Goal: Task Accomplishment & Management: Use online tool/utility

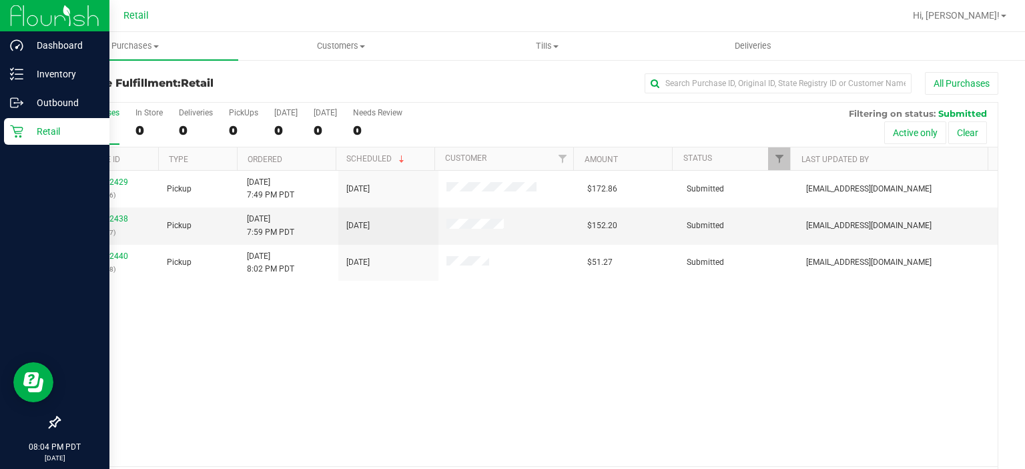
click at [24, 132] on p "Retail" at bounding box center [63, 131] width 80 height 16
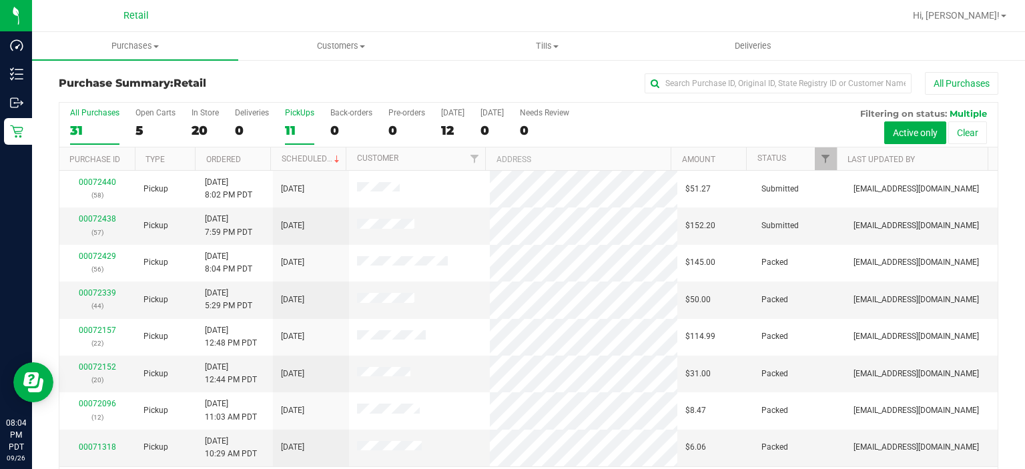
click at [288, 114] on div "PickUps" at bounding box center [299, 112] width 29 height 9
click at [0, 0] on input "PickUps 11" at bounding box center [0, 0] width 0 height 0
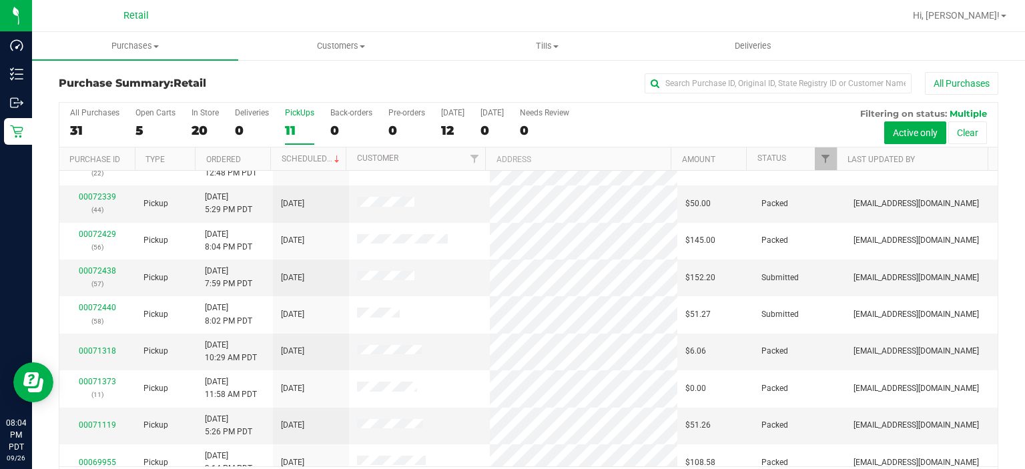
scroll to position [97, 0]
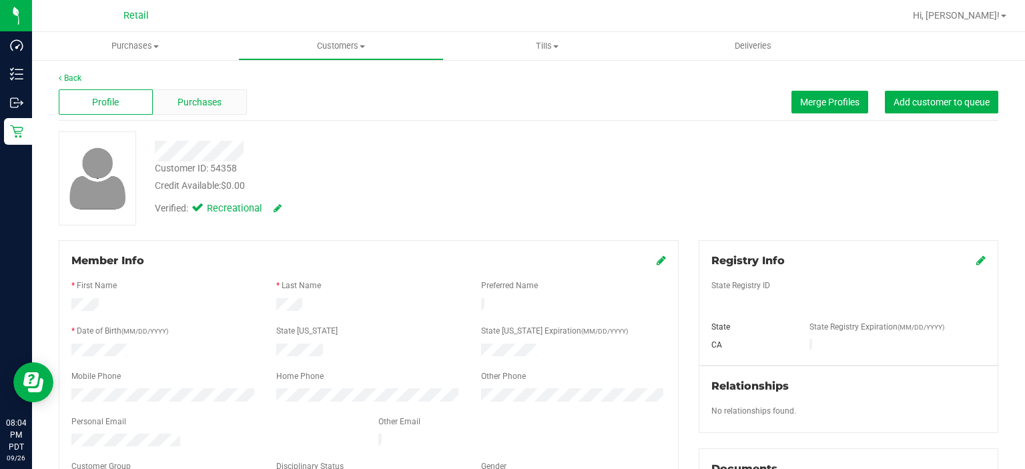
click at [201, 112] on div "Purchases" at bounding box center [200, 101] width 94 height 25
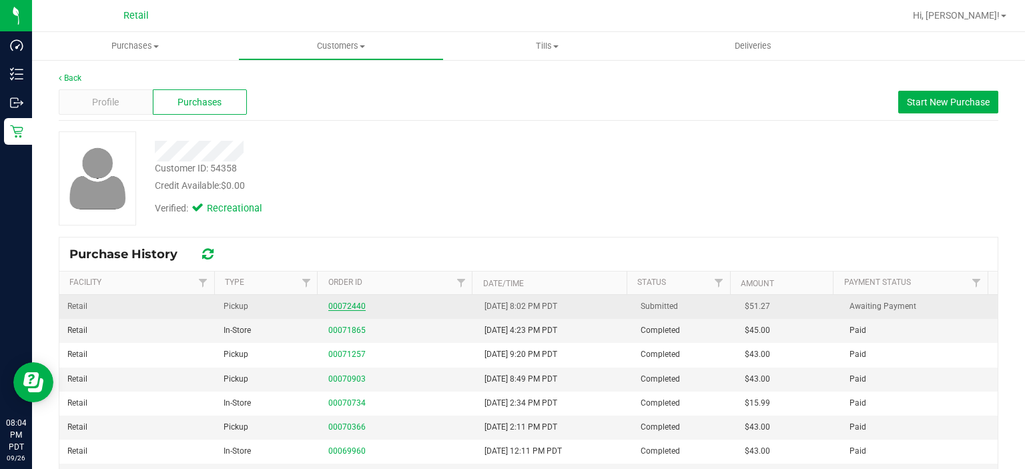
click at [342, 307] on link "00072440" at bounding box center [346, 305] width 37 height 9
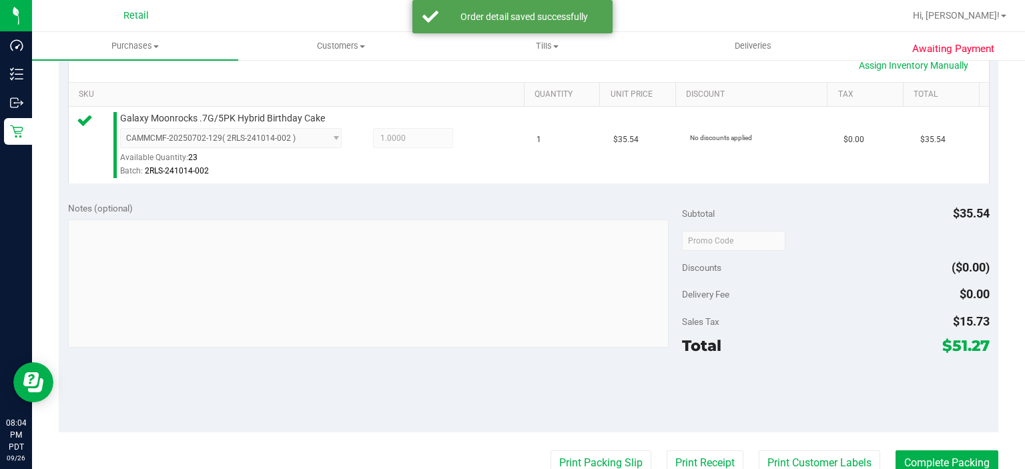
scroll to position [328, 0]
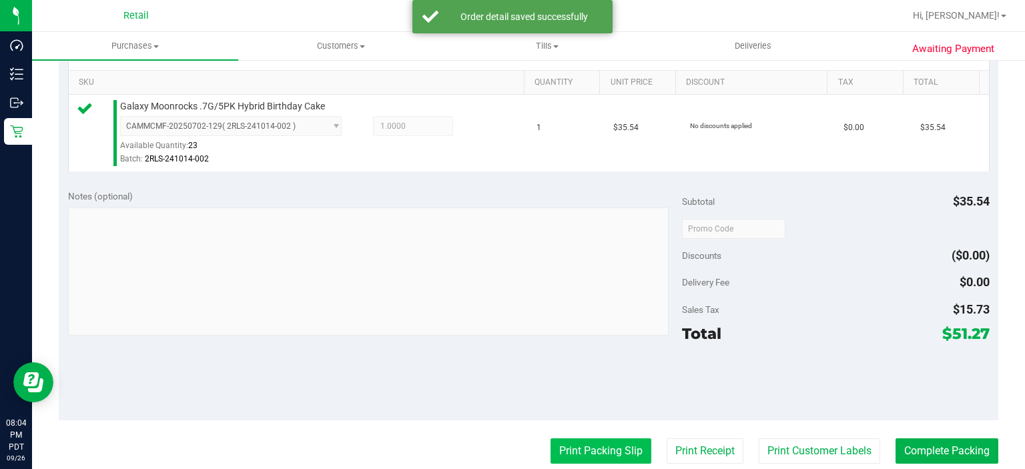
click at [590, 446] on button "Print Packing Slip" at bounding box center [600, 450] width 101 height 25
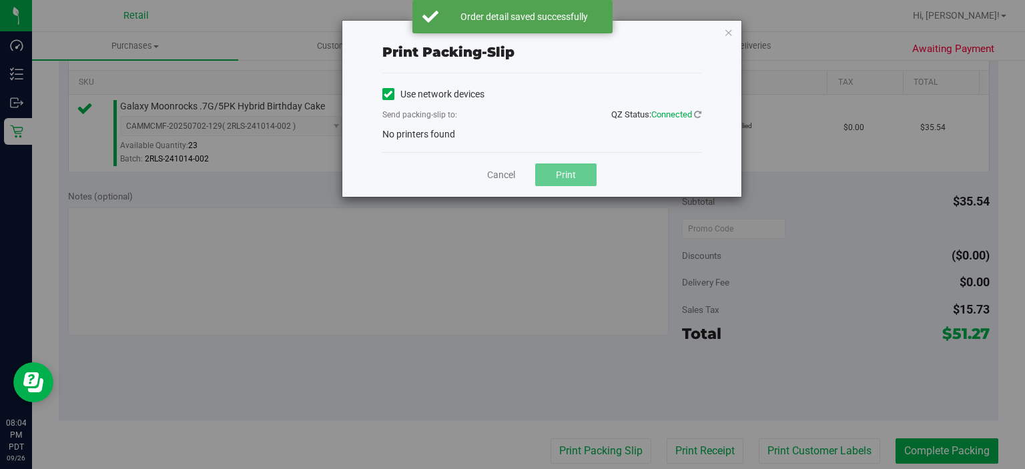
click at [386, 94] on icon at bounding box center [388, 94] width 9 height 0
click at [0, 0] on input "Use network devices" at bounding box center [0, 0] width 0 height 0
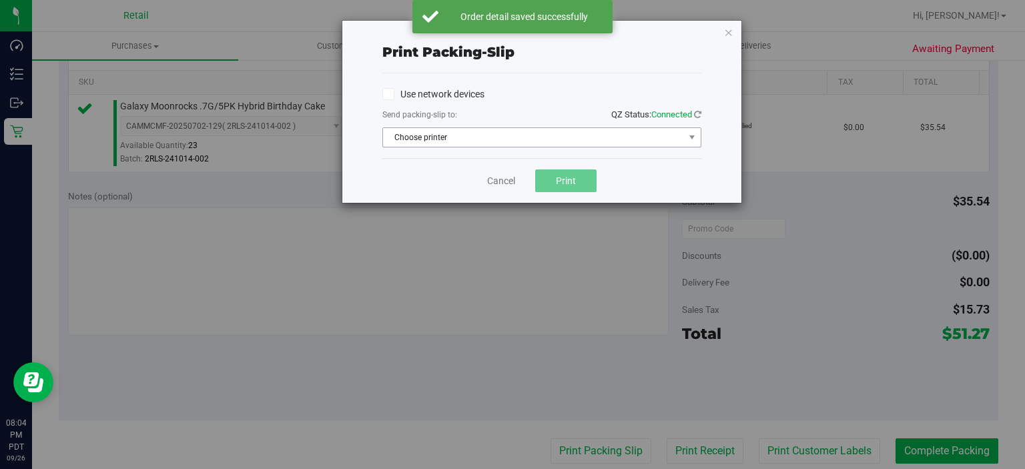
click at [468, 136] on span "Choose printer" at bounding box center [533, 137] width 301 height 19
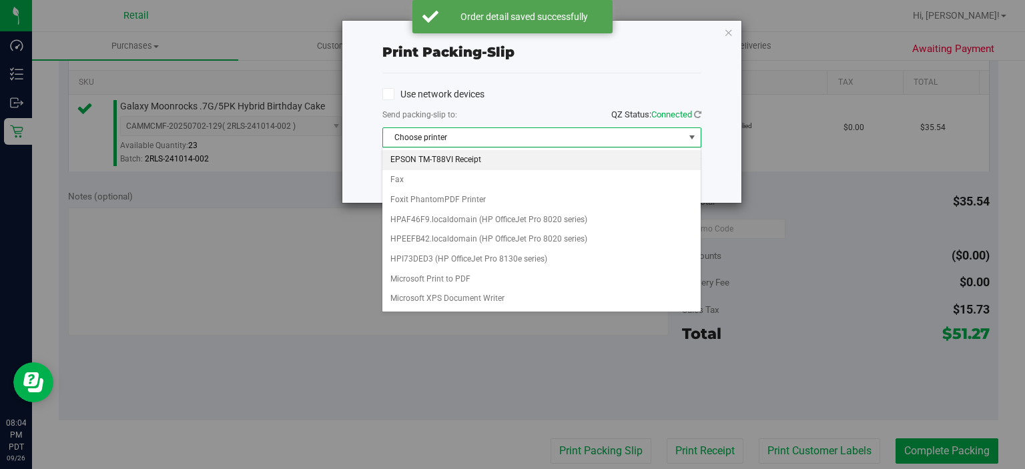
click at [456, 159] on li "EPSON TM-T88VI Receipt" at bounding box center [541, 160] width 318 height 20
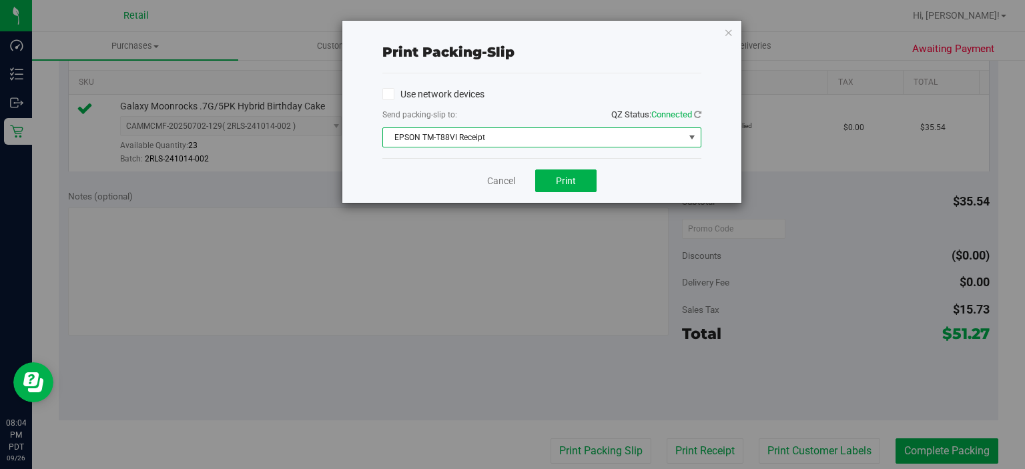
click at [560, 203] on div "Print packing-slip Use network devices Send packing-slip to: QZ Status: Connect…" at bounding box center [517, 234] width 1035 height 469
click at [576, 173] on button "Print" at bounding box center [565, 180] width 61 height 23
click at [731, 31] on icon "button" at bounding box center [728, 32] width 9 height 16
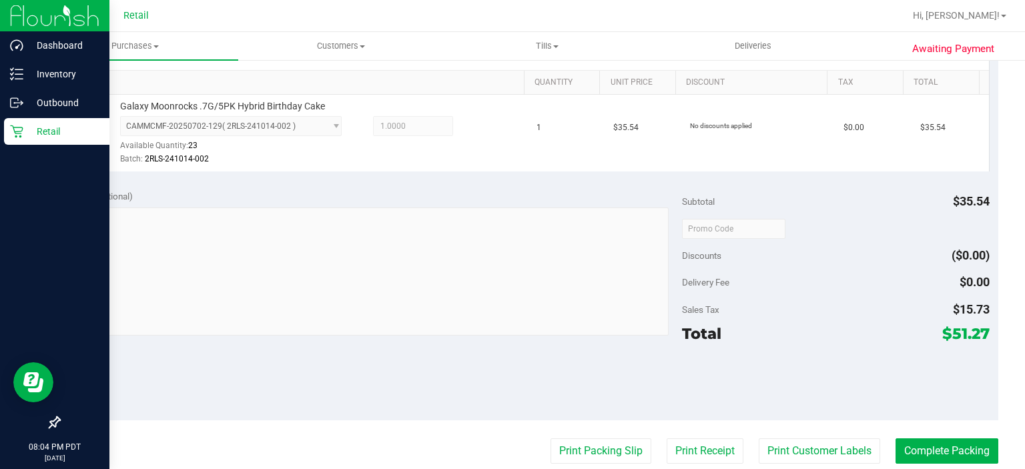
click at [21, 138] on div "Retail" at bounding box center [56, 131] width 105 height 27
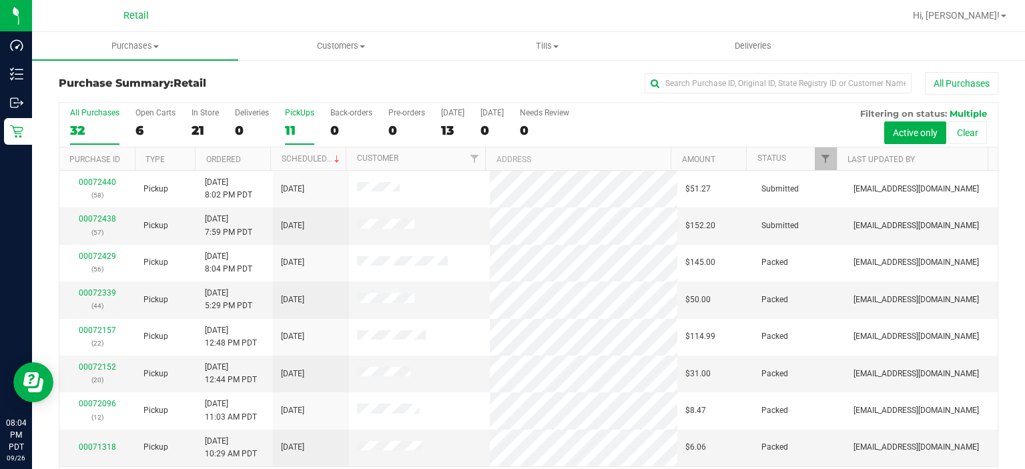
click at [289, 121] on label "PickUps 11" at bounding box center [299, 126] width 29 height 37
click at [0, 0] on input "PickUps 11" at bounding box center [0, 0] width 0 height 0
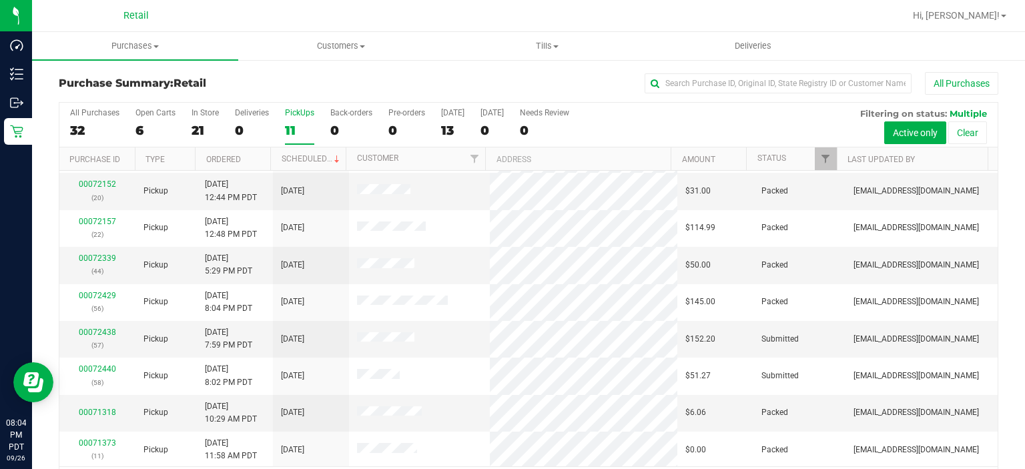
scroll to position [43, 0]
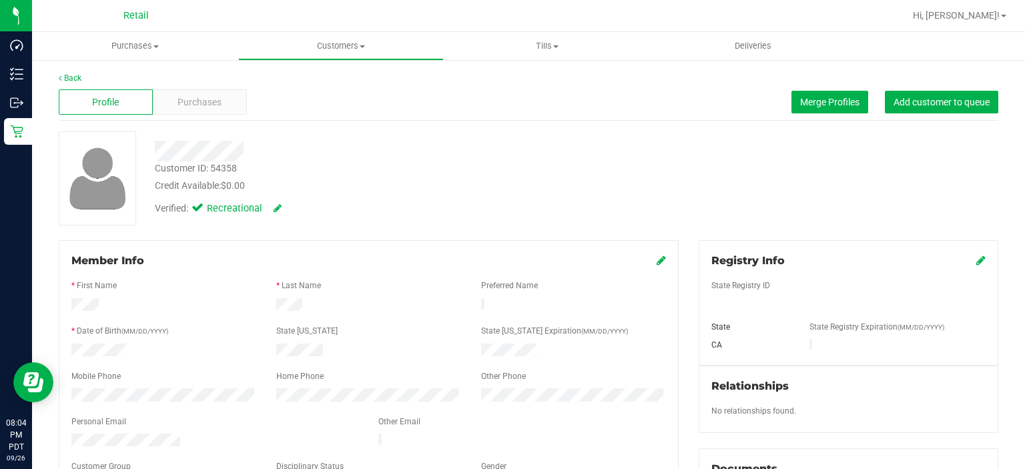
click at [205, 106] on span "Purchases" at bounding box center [199, 102] width 44 height 14
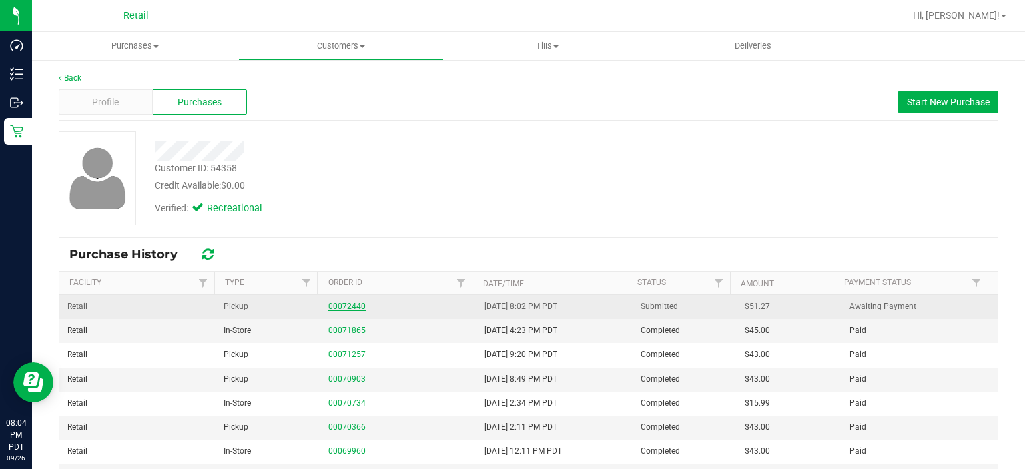
click at [342, 307] on link "00072440" at bounding box center [346, 305] width 37 height 9
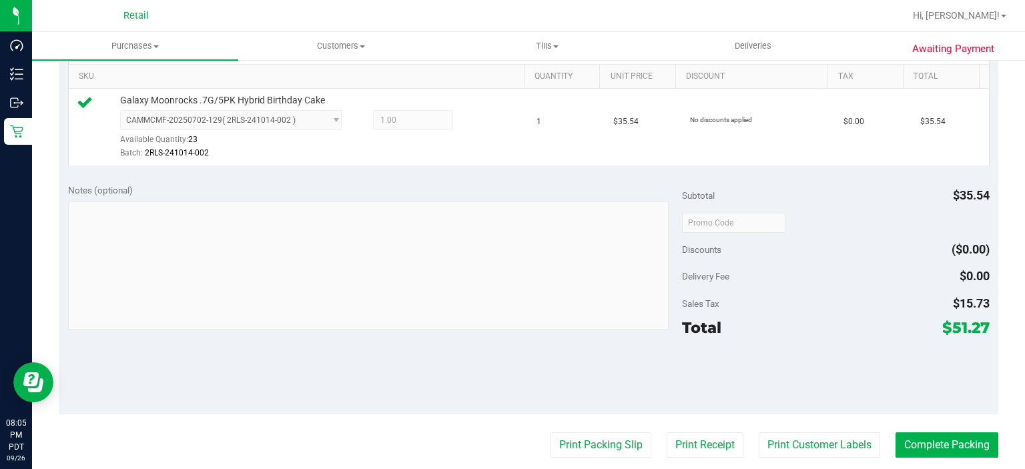
scroll to position [333, 0]
click at [939, 438] on button "Complete Packing" at bounding box center [946, 445] width 103 height 25
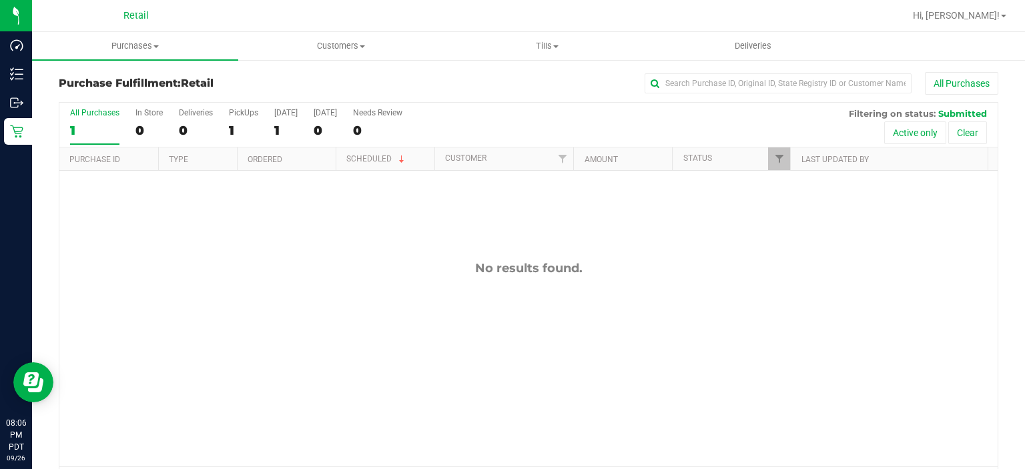
scroll to position [90, 0]
